Goal: Task Accomplishment & Management: Use online tool/utility

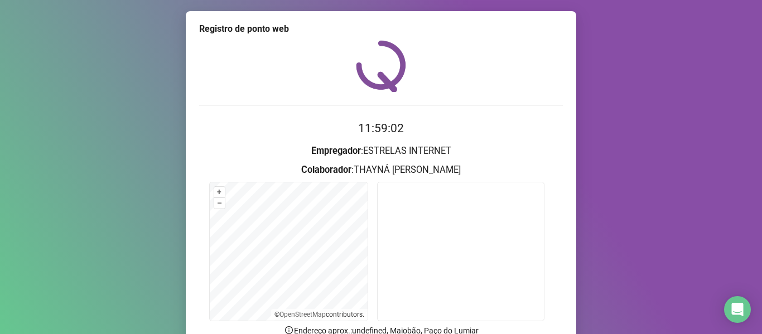
scroll to position [101, 0]
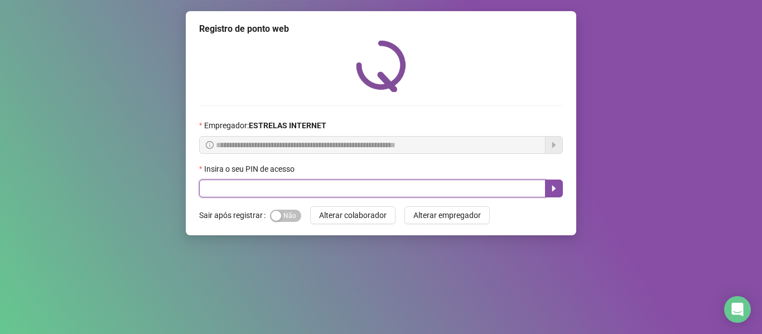
click at [406, 191] on input "text" at bounding box center [372, 189] width 346 height 18
type input "*****"
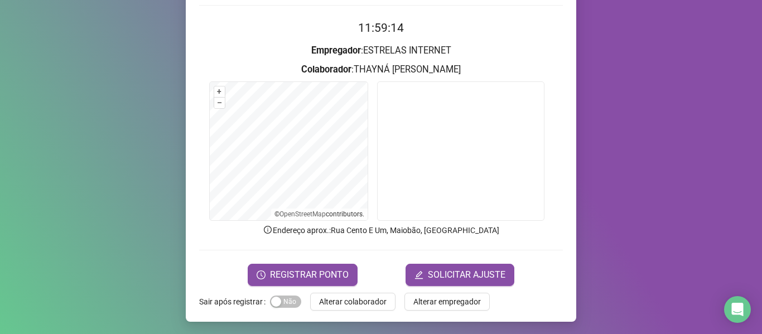
scroll to position [101, 0]
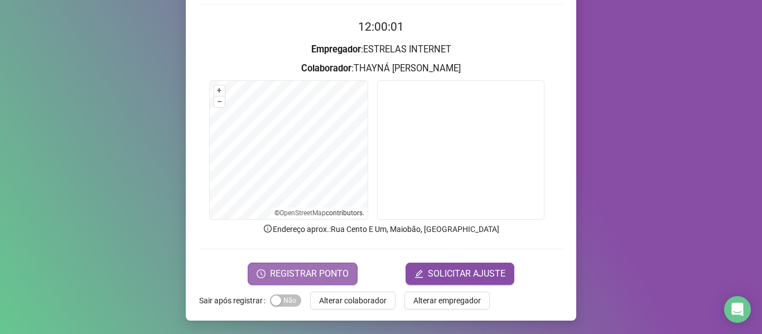
click at [347, 263] on button "REGISTRAR PONTO" at bounding box center [303, 274] width 110 height 22
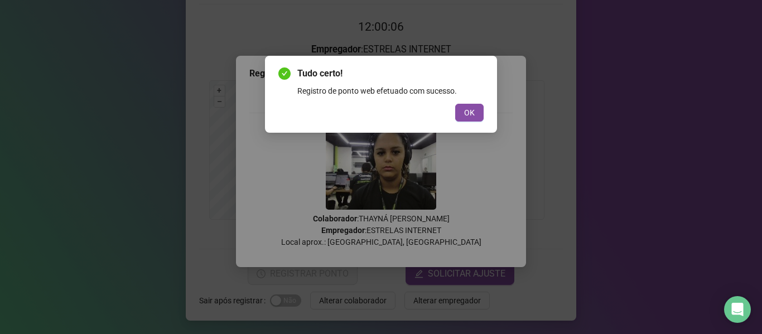
click at [458, 109] on button "OK" at bounding box center [469, 113] width 28 height 18
